Goal: Information Seeking & Learning: Compare options

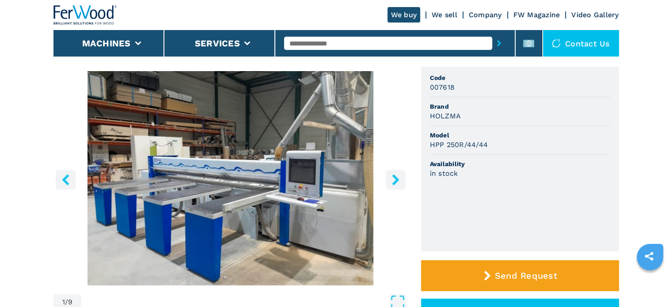
scroll to position [132, 0]
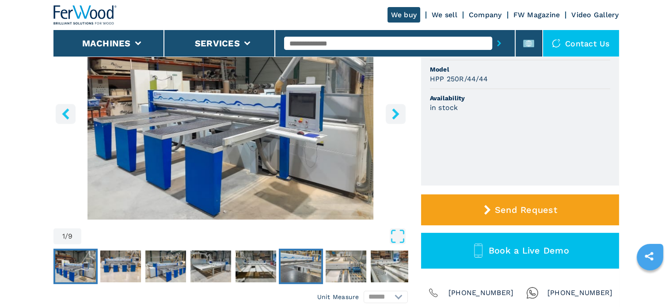
click at [304, 269] on img "Go to Slide 6" at bounding box center [300, 266] width 41 height 32
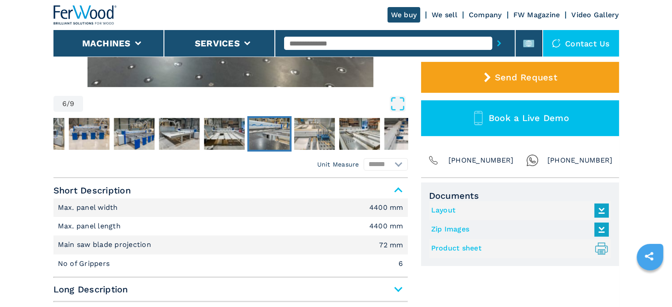
scroll to position [0, 0]
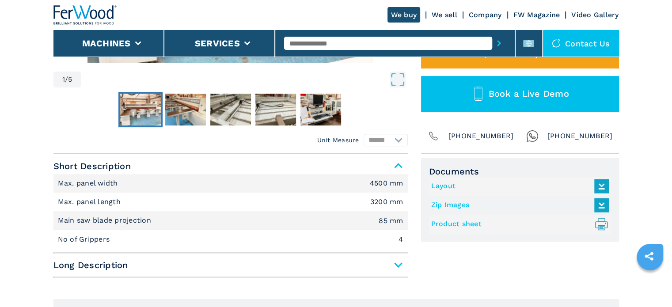
scroll to position [353, 0]
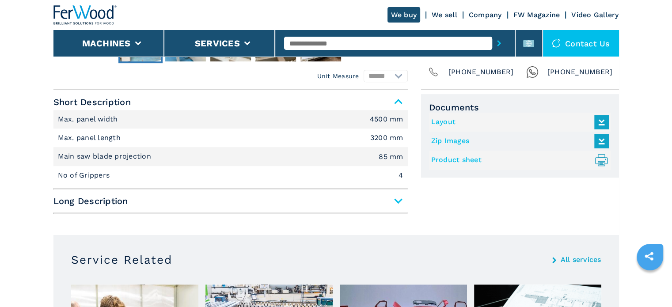
click at [397, 201] on span "Long Description" at bounding box center [230, 201] width 354 height 16
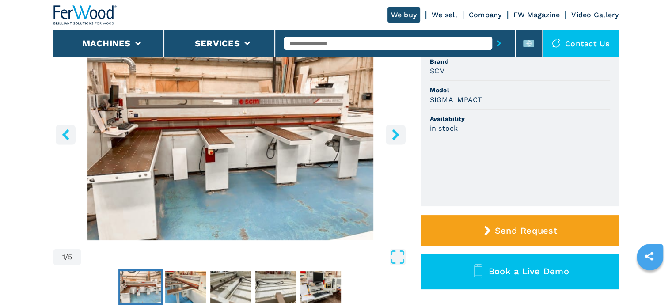
scroll to position [132, 0]
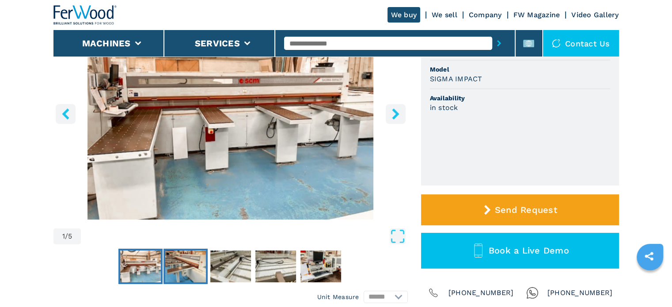
click at [199, 263] on img "Go to Slide 2" at bounding box center [185, 266] width 41 height 32
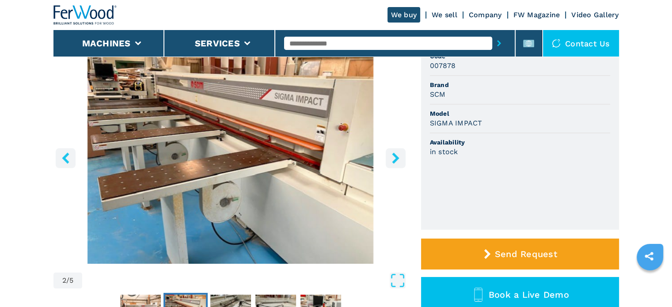
scroll to position [44, 0]
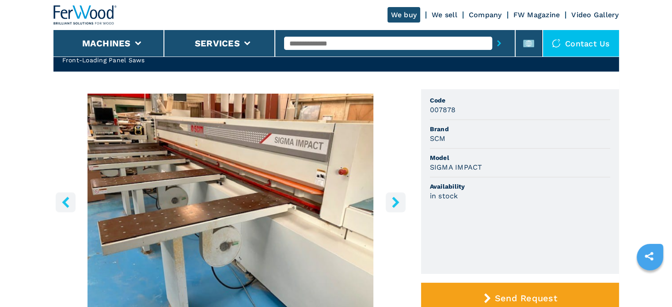
click at [390, 202] on icon "right-button" at bounding box center [395, 202] width 11 height 11
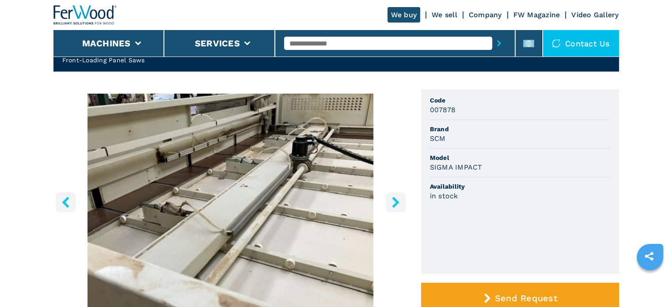
click at [390, 202] on icon "right-button" at bounding box center [395, 202] width 11 height 11
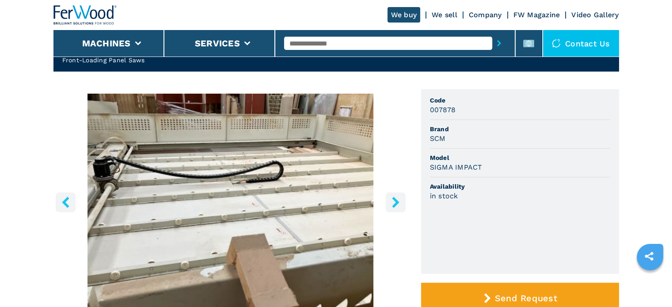
click at [390, 202] on icon "right-button" at bounding box center [395, 202] width 11 height 11
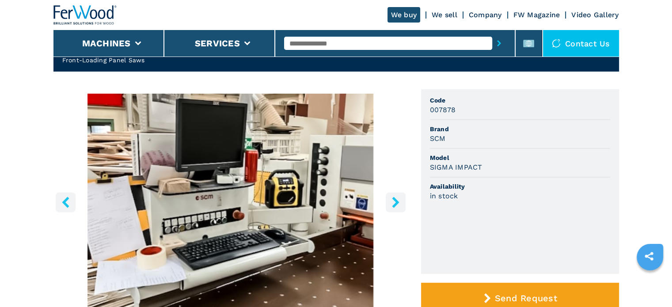
click at [390, 202] on icon "right-button" at bounding box center [395, 202] width 11 height 11
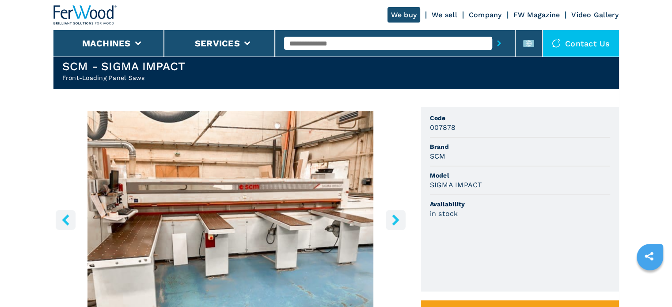
scroll to position [0, 0]
